Goal: Transaction & Acquisition: Purchase product/service

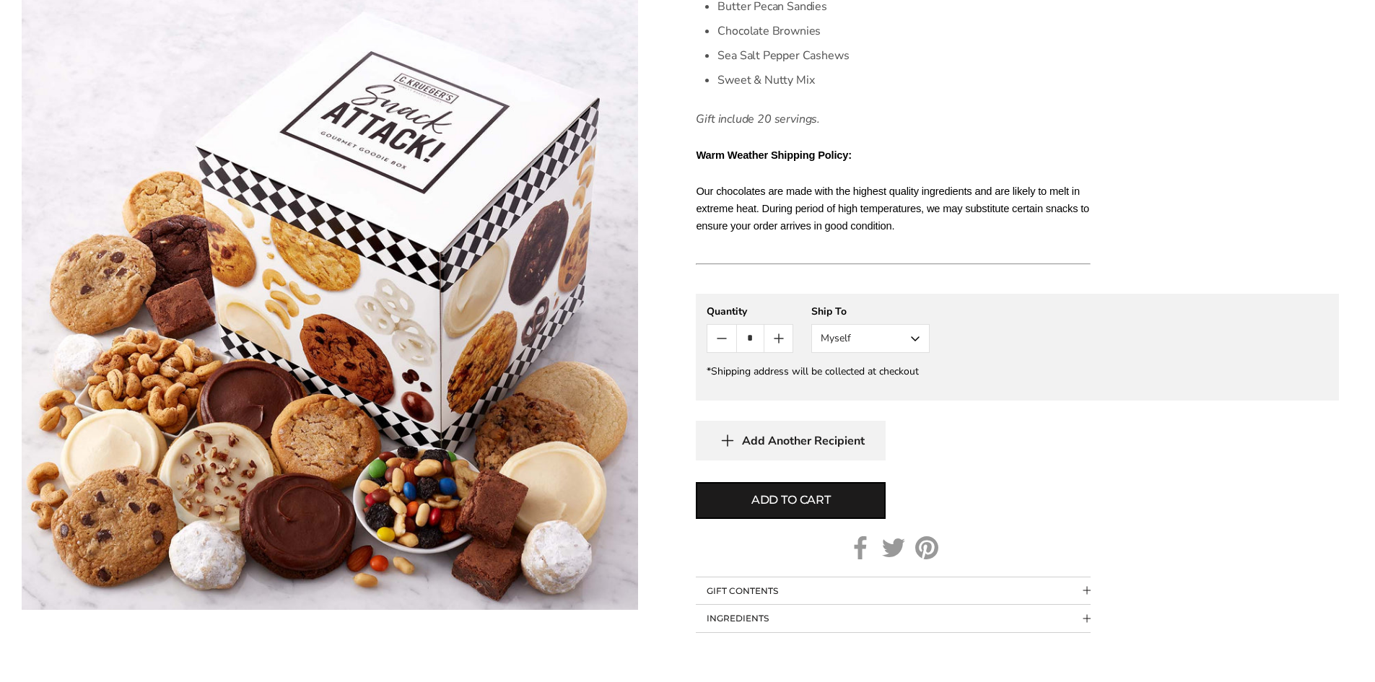
scroll to position [722, 0]
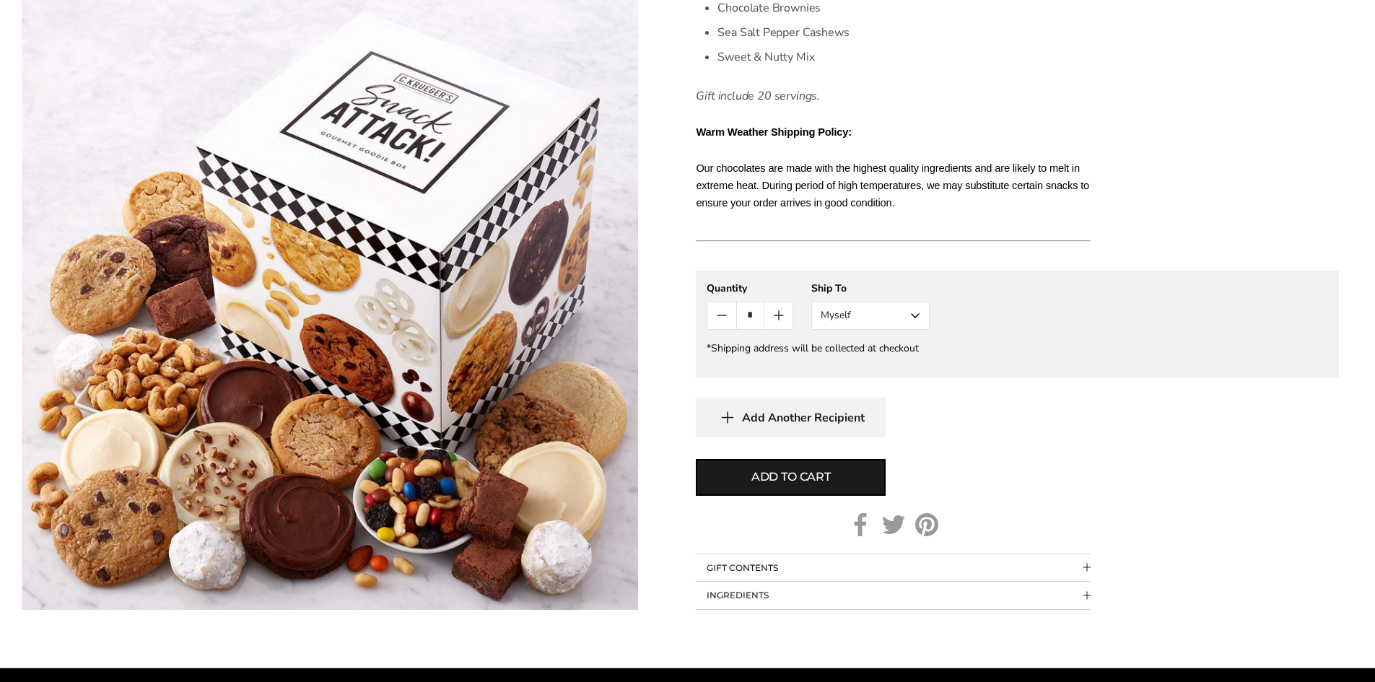
click at [915, 319] on button "Myself" at bounding box center [870, 315] width 118 height 29
click at [901, 367] on button "Other Recipient" at bounding box center [870, 369] width 117 height 26
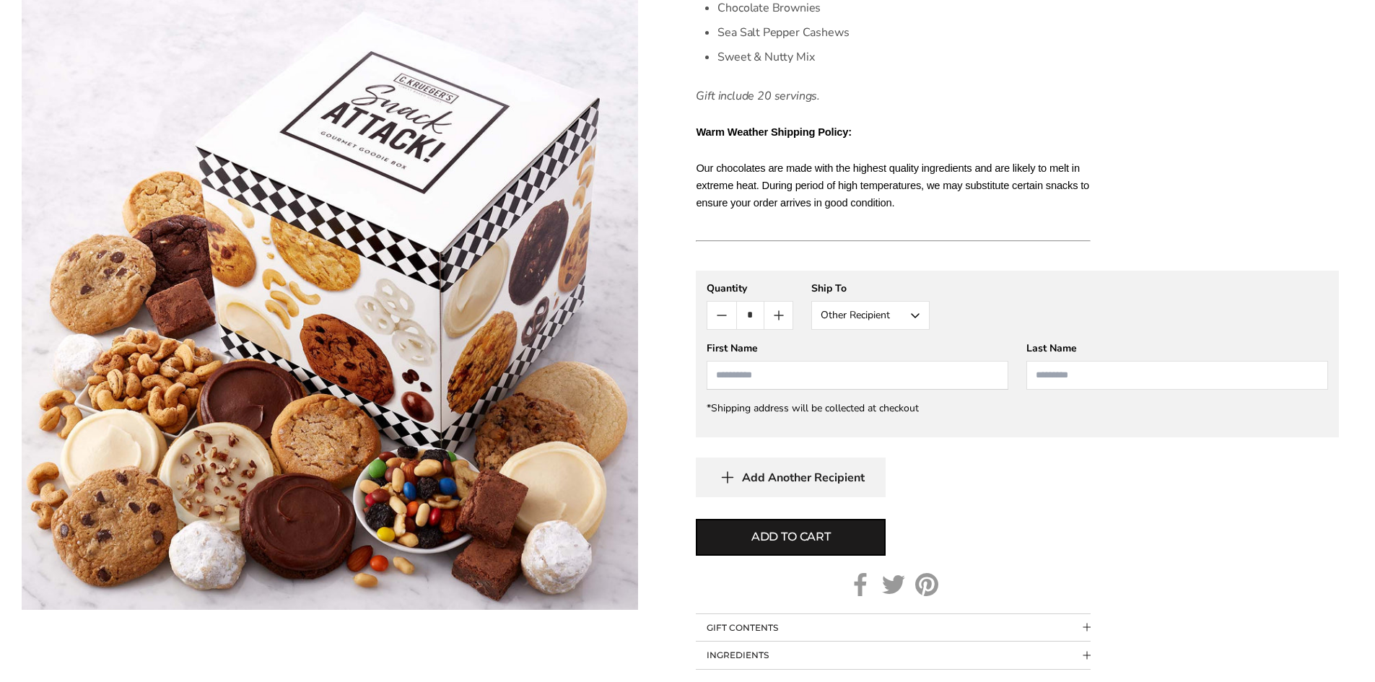
click at [866, 377] on input "First Name" at bounding box center [858, 375] width 302 height 29
type input "********"
type input "******"
click at [1135, 491] on div "Add Another Recipient" at bounding box center [1017, 478] width 643 height 40
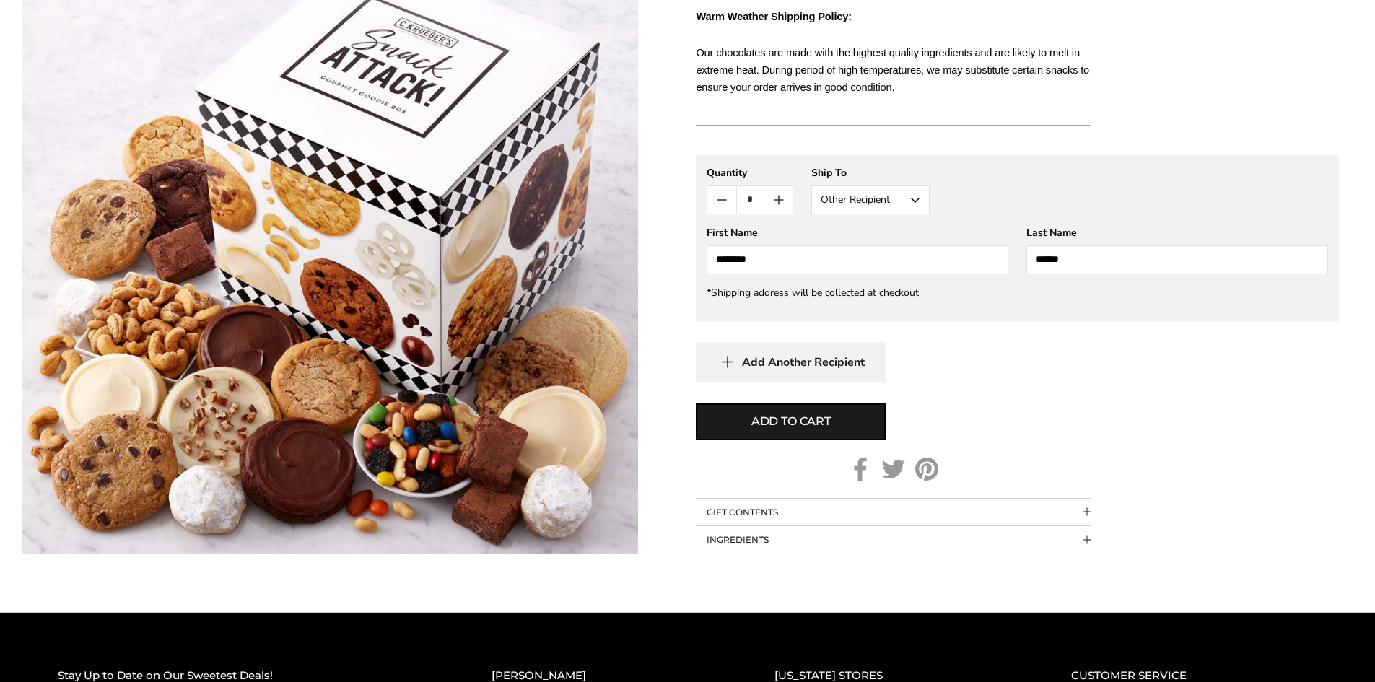
scroll to position [962, 0]
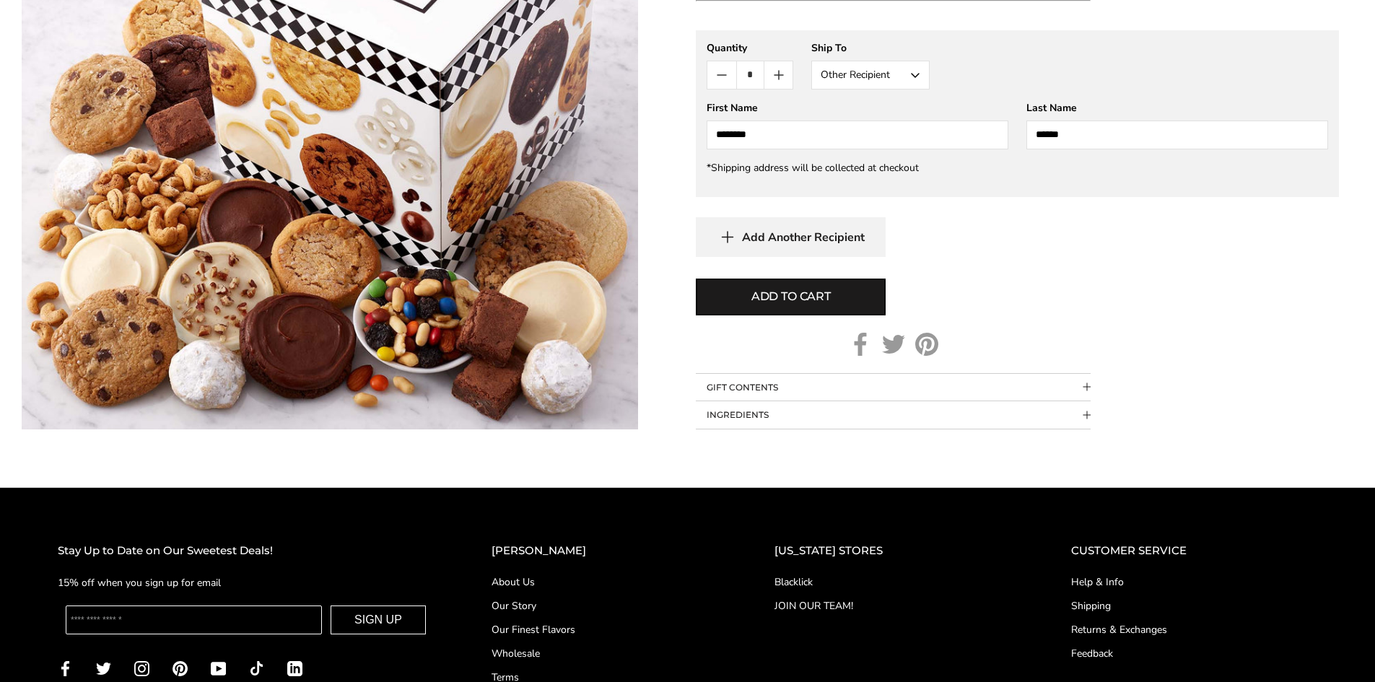
click at [1084, 390] on span "Collapsible block button" at bounding box center [1087, 387] width 8 height 8
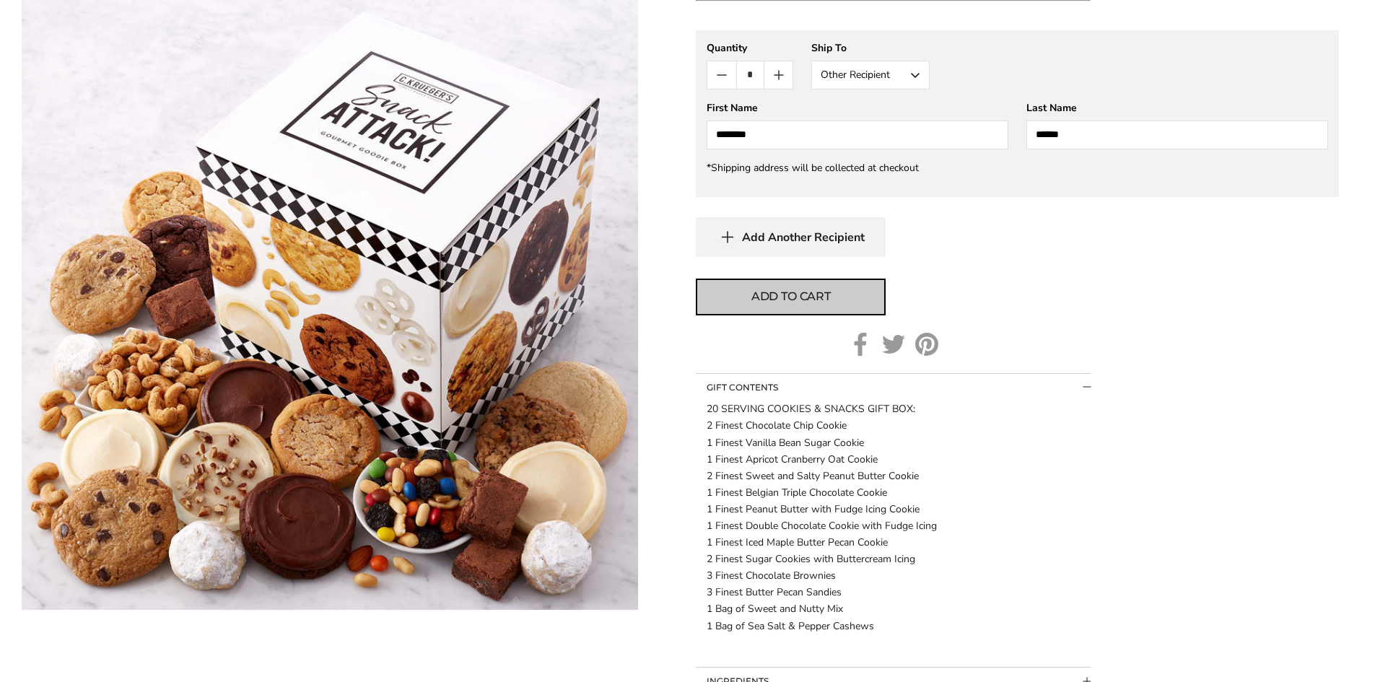
click at [859, 296] on button "Add to cart" at bounding box center [791, 297] width 190 height 37
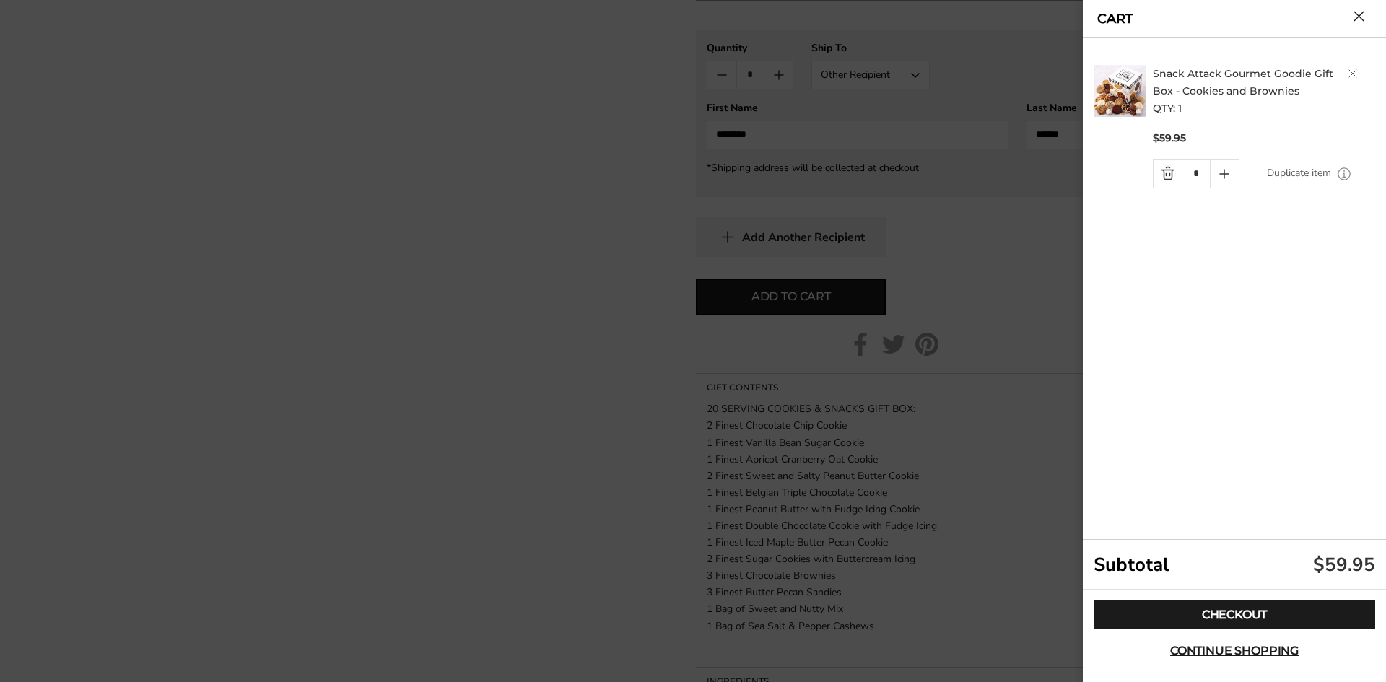
click at [1360, 19] on button "Close cart" at bounding box center [1358, 16] width 11 height 11
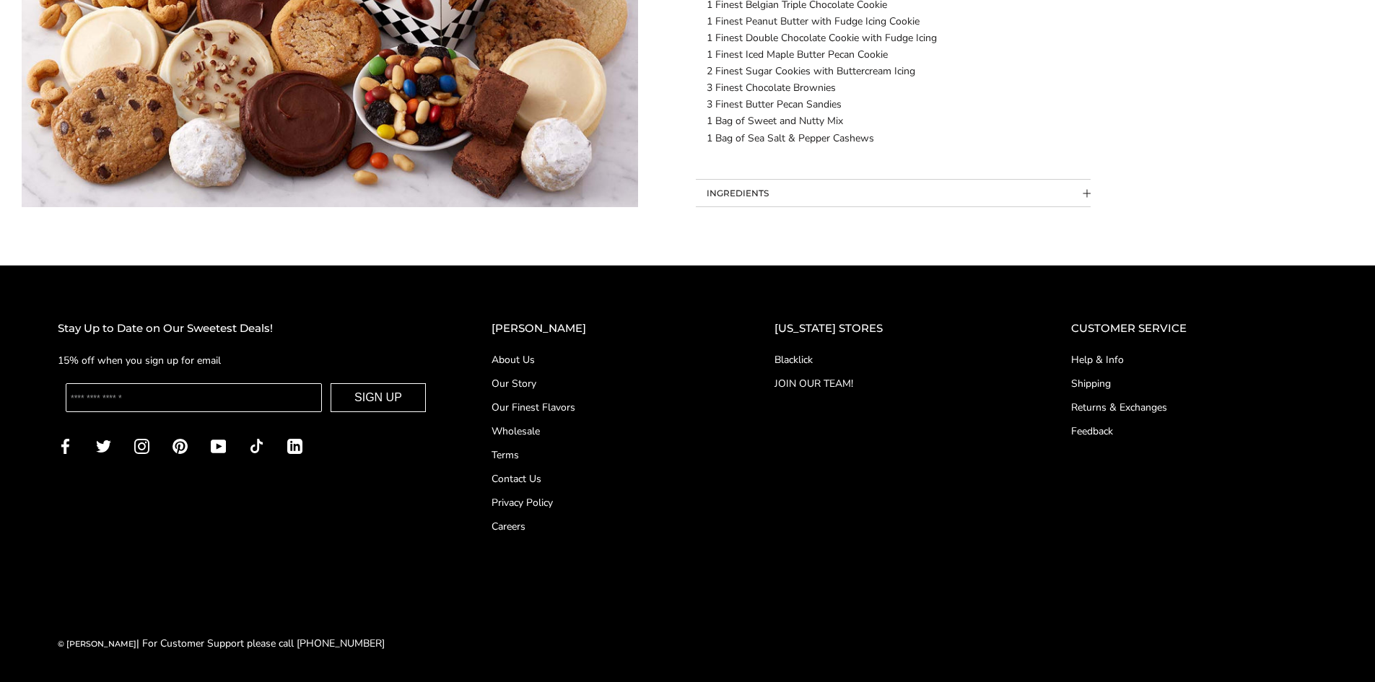
scroll to position [0, 0]
